Goal: Find specific page/section: Find specific page/section

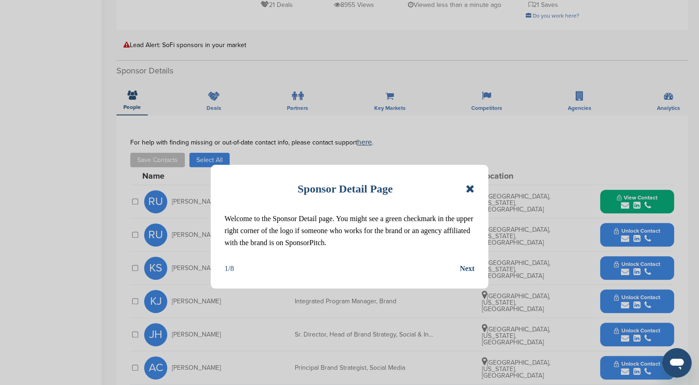
click at [470, 189] on icon at bounding box center [469, 188] width 9 height 11
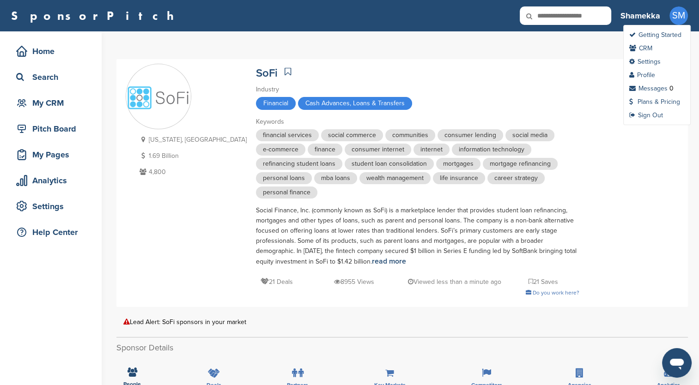
click at [674, 19] on span "SM" at bounding box center [678, 15] width 18 height 18
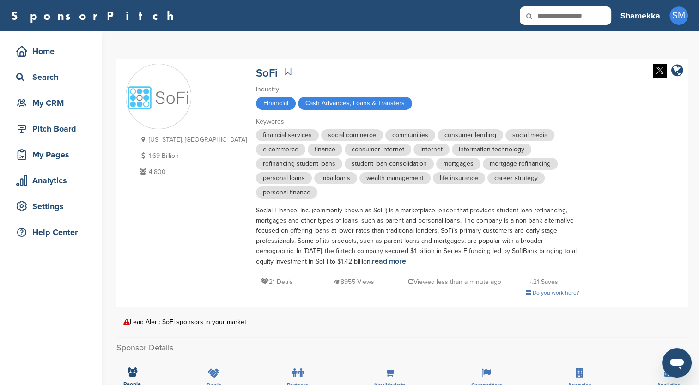
click at [650, 16] on h3 "Shamekka" at bounding box center [640, 15] width 40 height 13
